Goal: Task Accomplishment & Management: Manage account settings

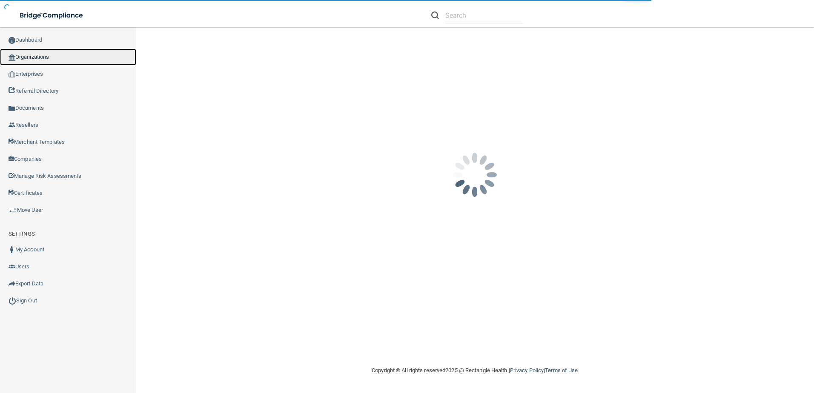
click at [42, 57] on link "Organizations" at bounding box center [68, 57] width 136 height 17
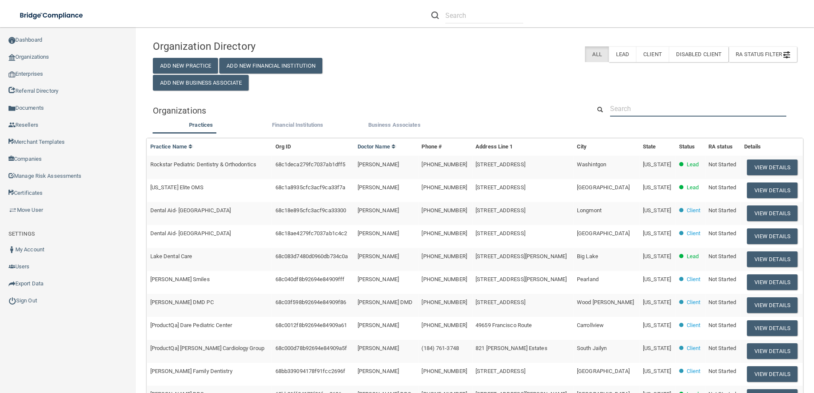
click at [656, 114] on input "text" at bounding box center [698, 109] width 176 height 16
paste input "Gratitude Weight Loss"
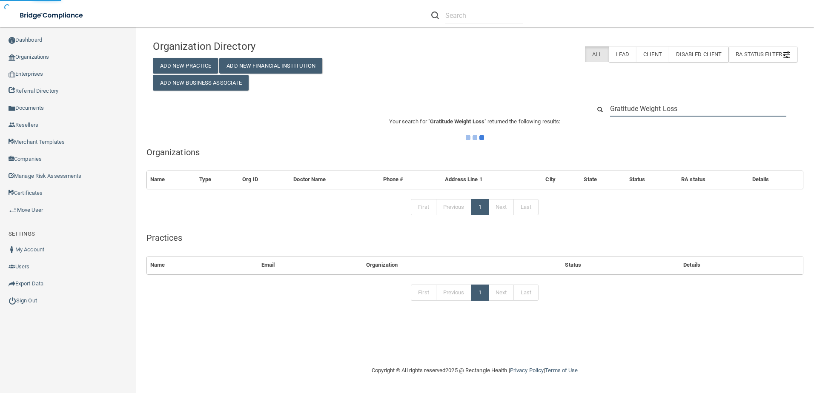
type input "Gratitude Weight Loss"
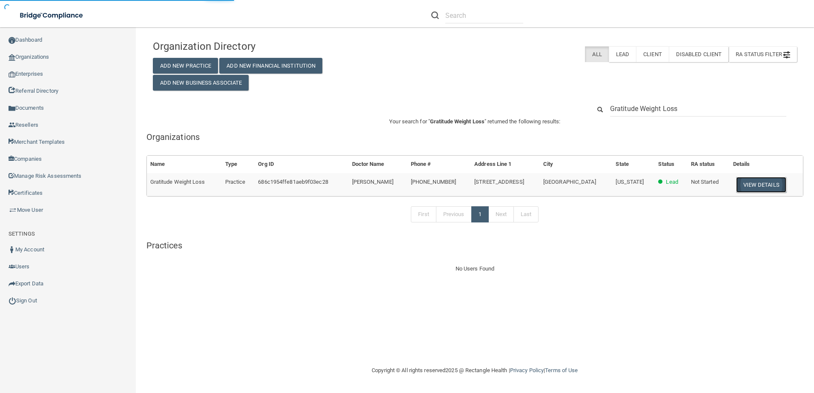
click at [742, 189] on button "View Details" at bounding box center [761, 185] width 50 height 16
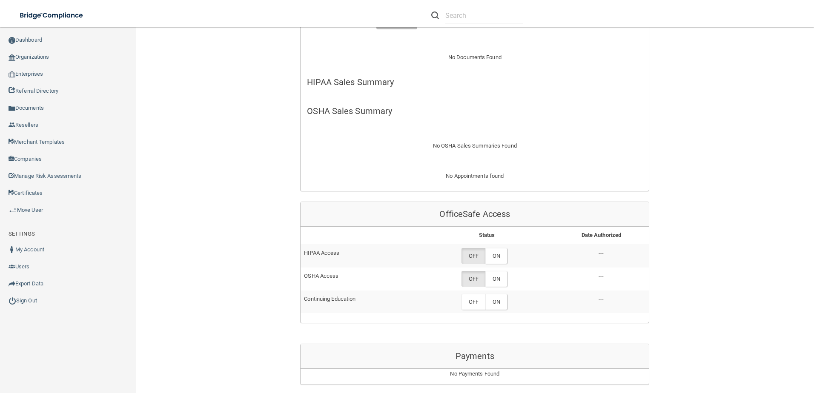
scroll to position [255, 0]
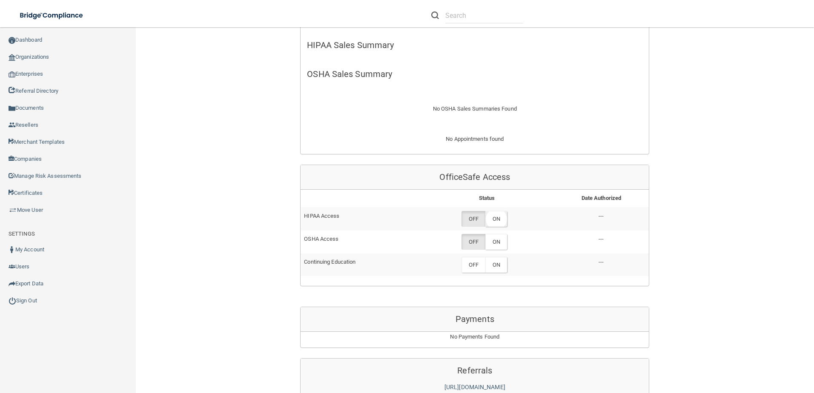
click at [504, 216] on label "ON" at bounding box center [496, 219] width 22 height 16
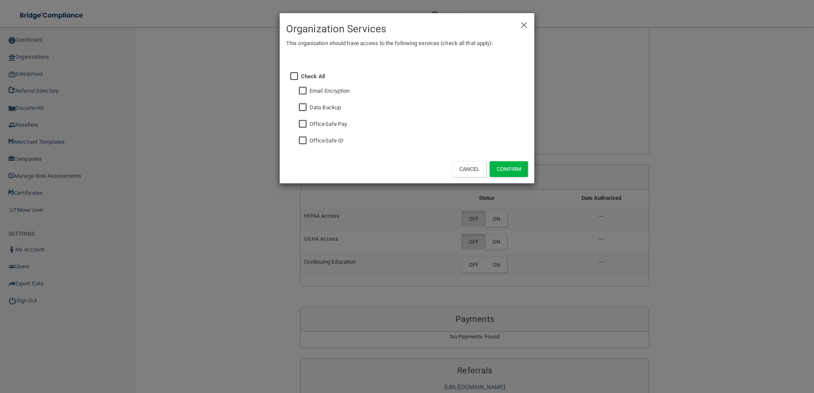
click at [303, 140] on input "checkbox" at bounding box center [304, 141] width 10 height 7
checkbox input "true"
click at [507, 168] on button "Confirm" at bounding box center [509, 169] width 38 height 16
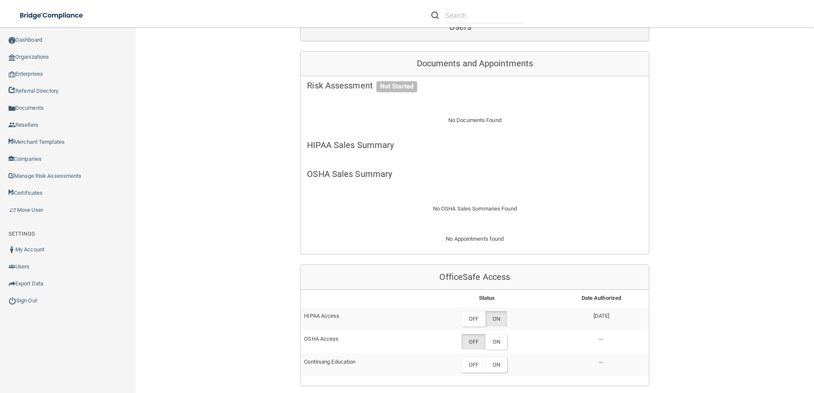
scroll to position [85, 0]
